Goal: Book appointment/travel/reservation

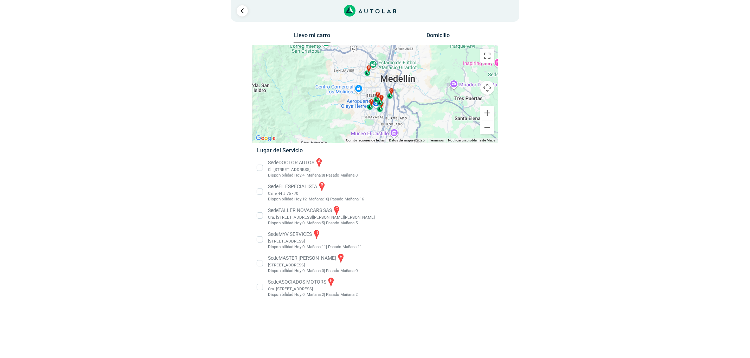
click at [285, 192] on li "Sede EL ESPECIALISTA b Calle 44 # 75 - 70 Disponibilidad [DATE]: 12 | [DATE]: 1…" at bounding box center [375, 191] width 246 height 21
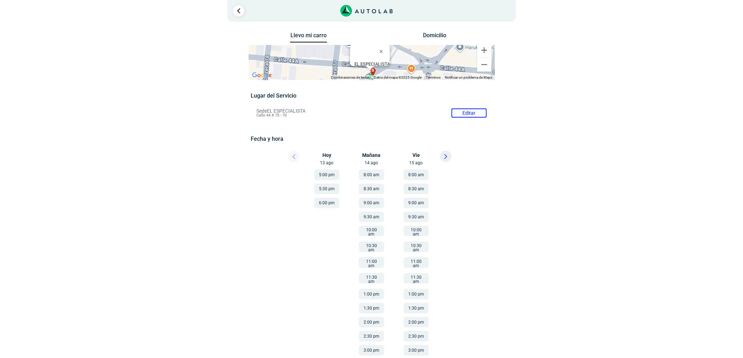
click at [451, 154] on button at bounding box center [446, 157] width 12 height 12
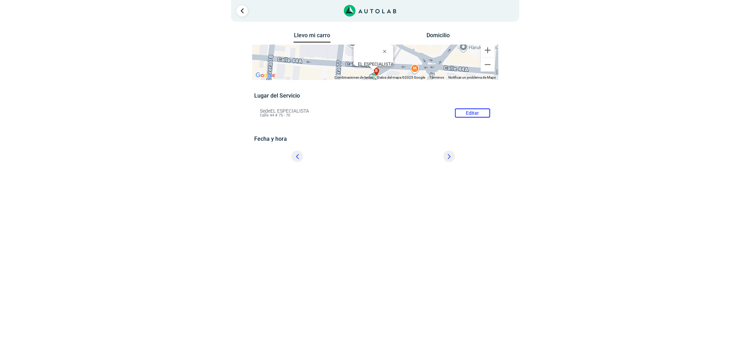
click at [451, 154] on div "× ¡Reserva tranquilo! Sin datos de tarjeta ni pagos Aquí puedes ver tus servici…" at bounding box center [375, 86] width 750 height 172
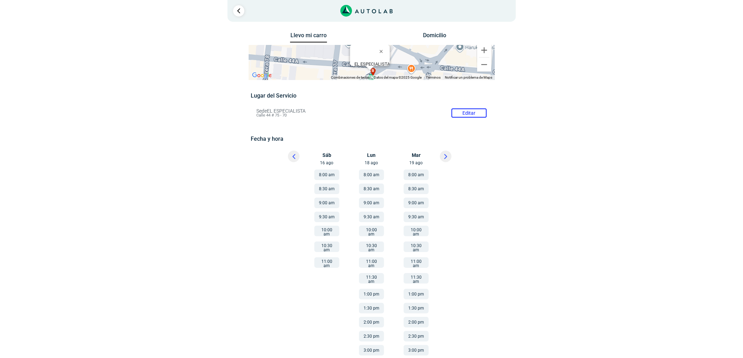
click at [451, 154] on button at bounding box center [446, 157] width 12 height 12
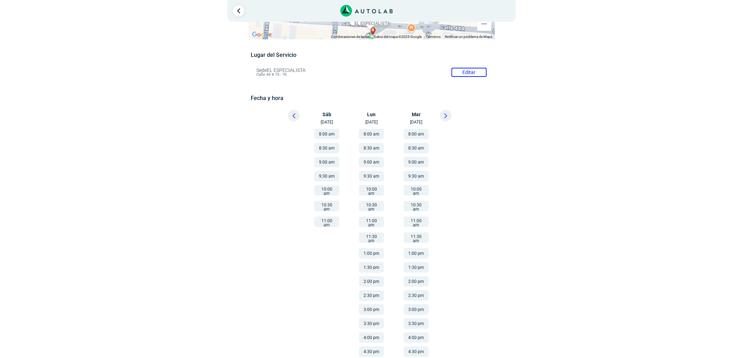
scroll to position [84, 0]
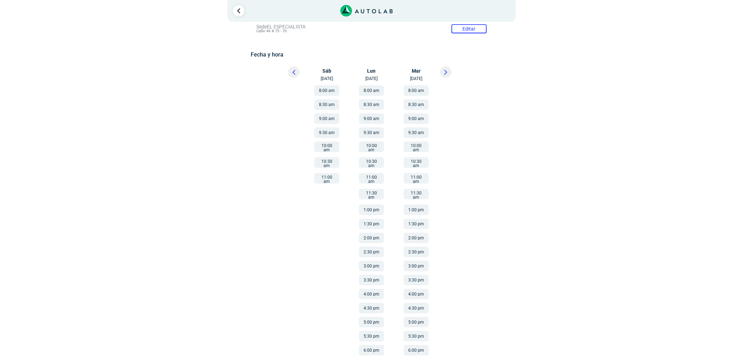
click at [375, 103] on button "8:30 am" at bounding box center [371, 104] width 25 height 11
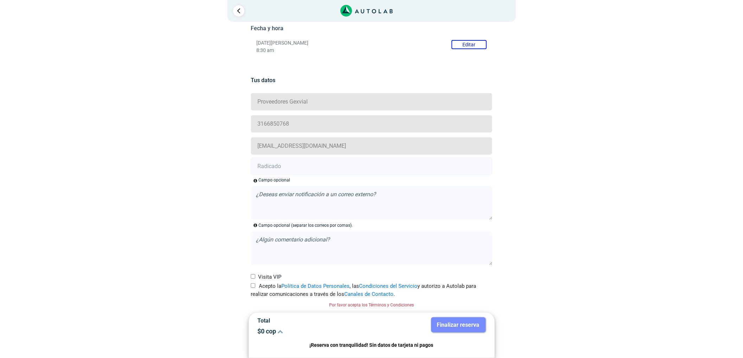
click at [264, 285] on label "Acepto la Política de Datos Personales , las Condiciones del Servicio y autoriz…" at bounding box center [371, 291] width 241 height 16
click at [255, 285] on input "Acepto la Política de Datos Personales , las Condiciones del Servicio y autoriz…" at bounding box center [253, 286] width 5 height 5
checkbox input "true"
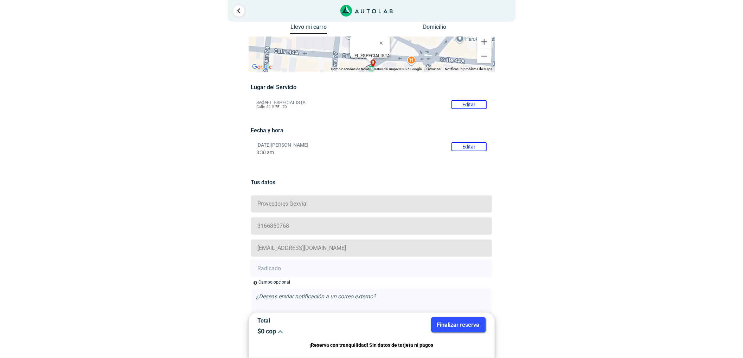
scroll to position [102, 0]
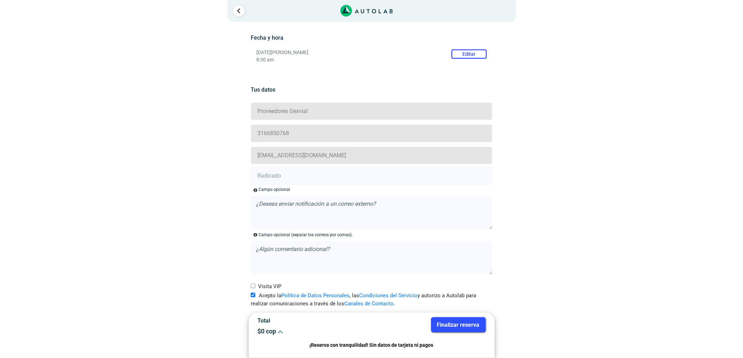
click at [297, 181] on input "text" at bounding box center [371, 176] width 241 height 18
paste input "20902271"
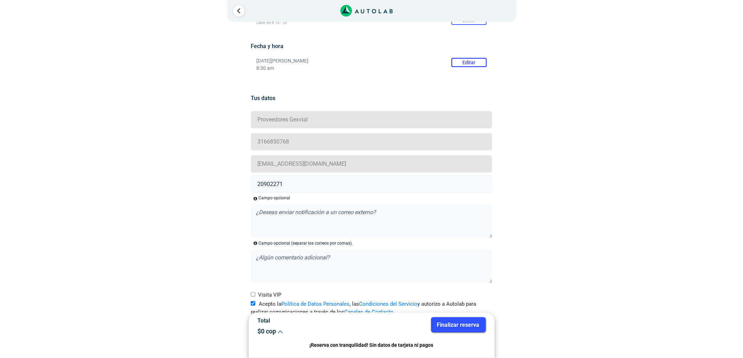
scroll to position [93, 0]
type input "20902271"
click at [466, 322] on button "Finalizar reserva" at bounding box center [458, 325] width 54 height 15
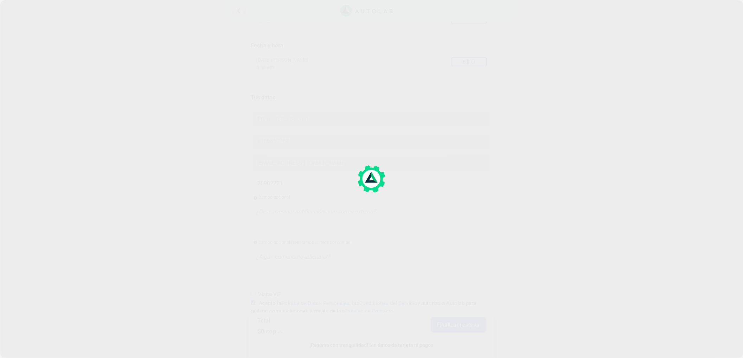
scroll to position [0, 0]
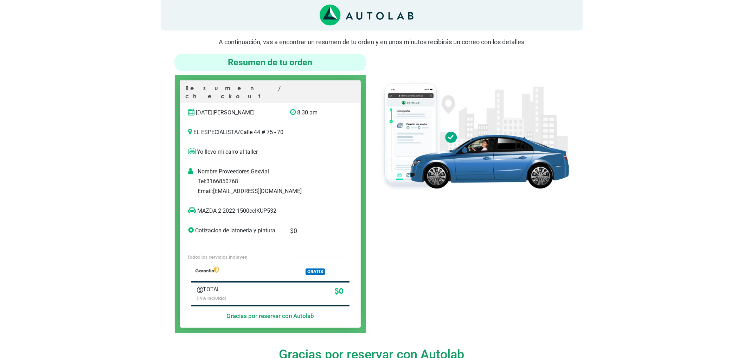
scroll to position [47, 0]
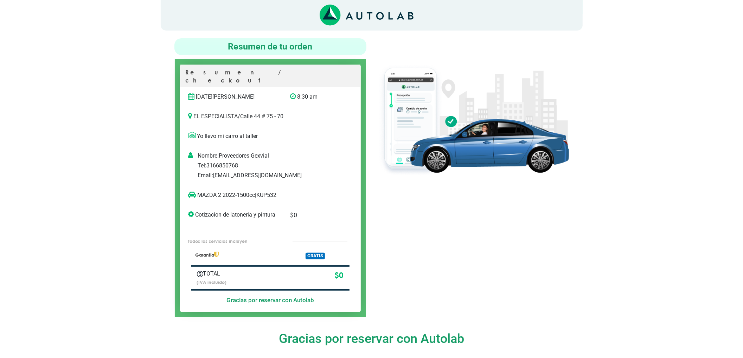
click at [271, 191] on p "MAZDA 2 2022-1500cc | KUP532" at bounding box center [262, 195] width 149 height 8
copy p "KUP532"
